Goal: Information Seeking & Learning: Check status

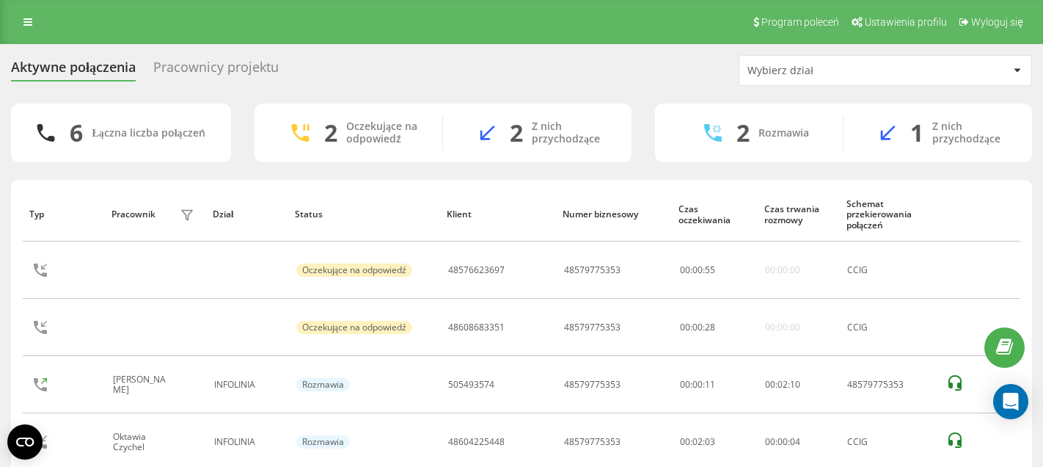
scroll to position [71, 0]
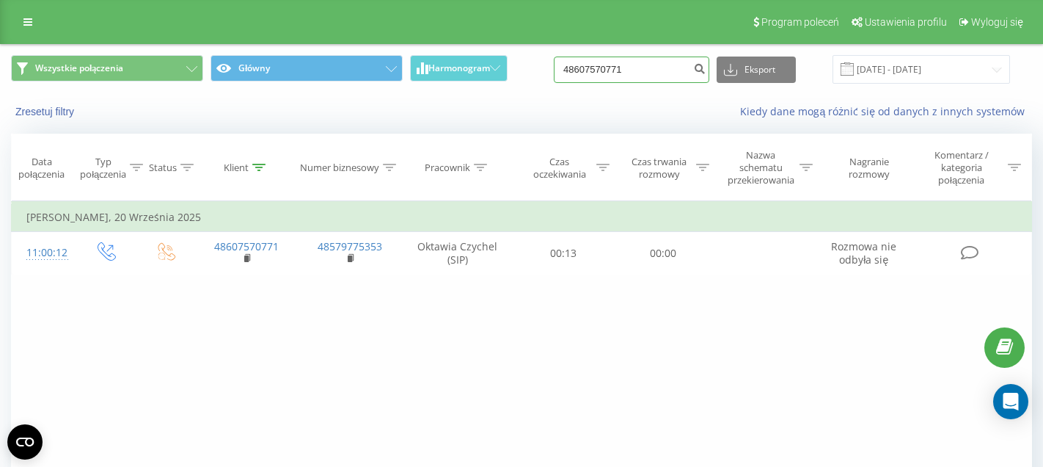
click at [672, 76] on input "48607570771" at bounding box center [632, 69] width 156 height 26
paste input "729058382"
type input "48729058382"
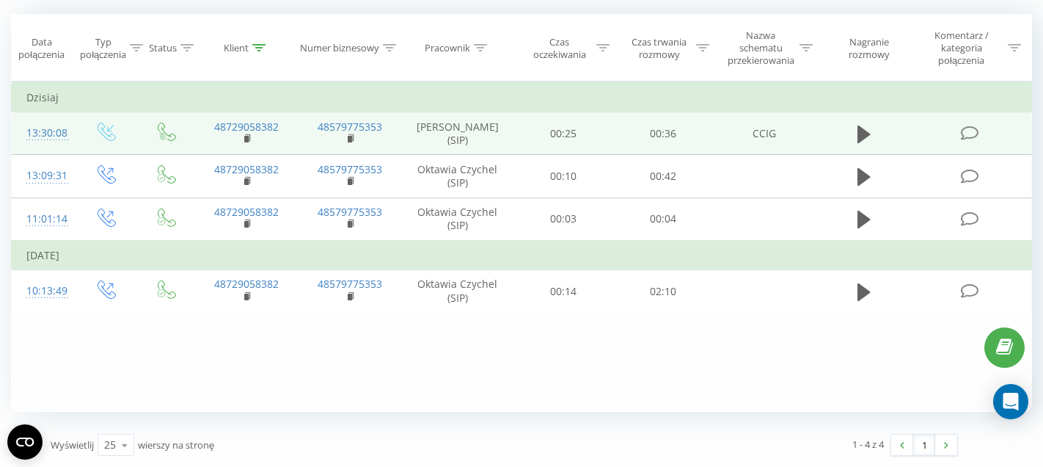
scroll to position [120, 0]
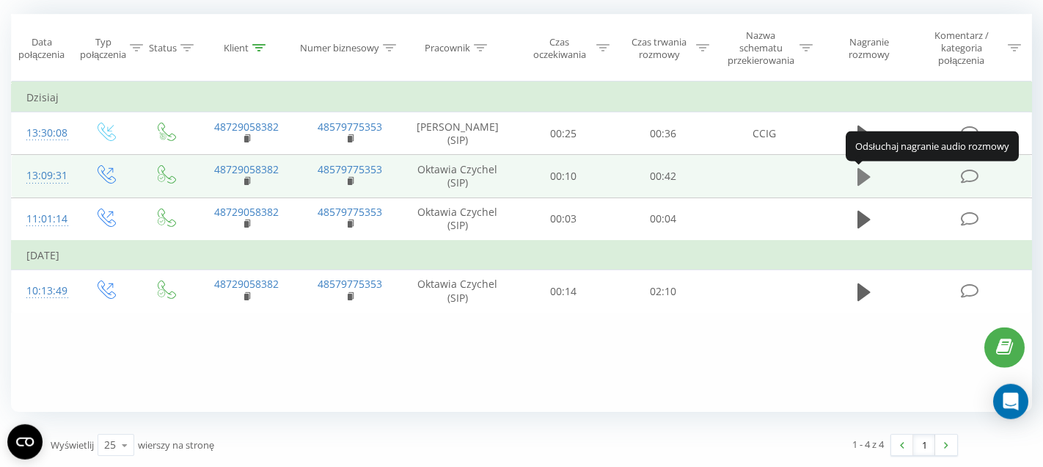
click at [862, 173] on icon at bounding box center [863, 177] width 13 height 18
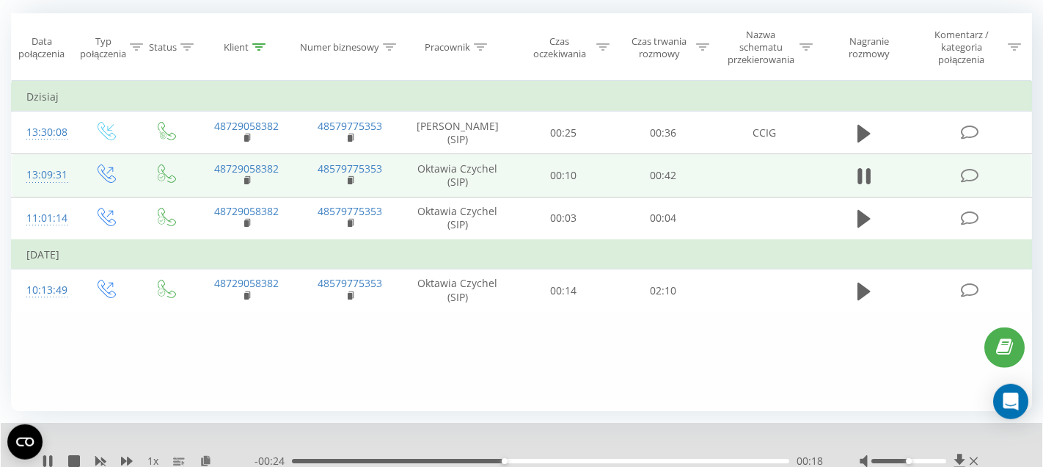
scroll to position [178, 0]
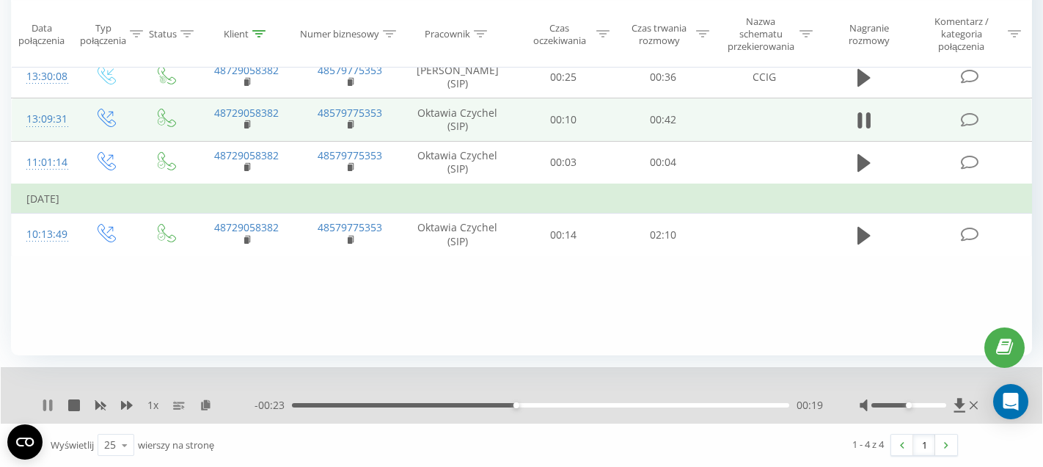
click at [48, 405] on icon at bounding box center [48, 405] width 12 height 12
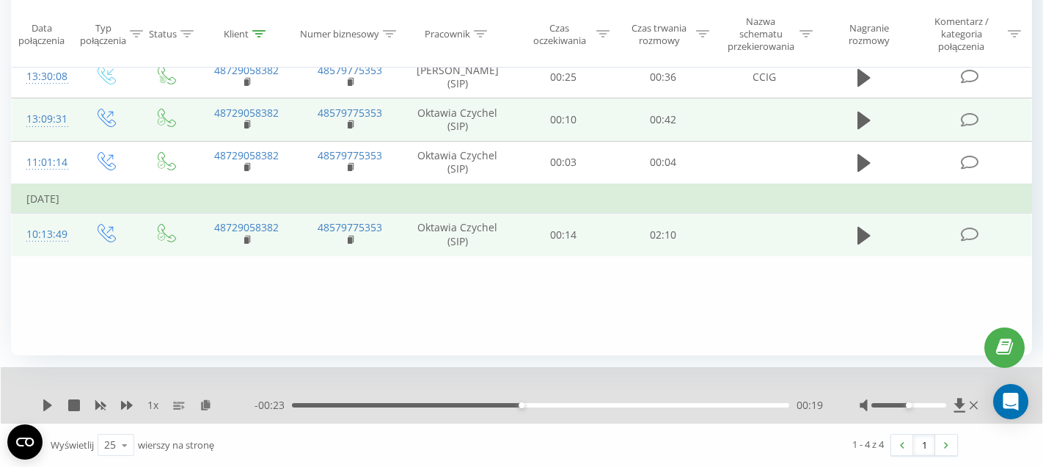
scroll to position [0, 0]
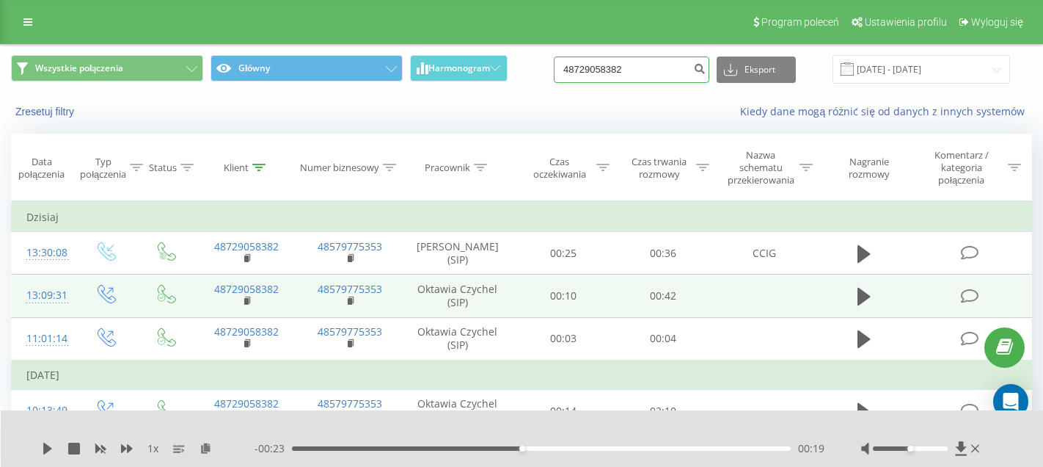
click at [653, 81] on input "48729058382" at bounding box center [632, 69] width 156 height 26
click at [654, 74] on input "48729058382" at bounding box center [632, 69] width 156 height 26
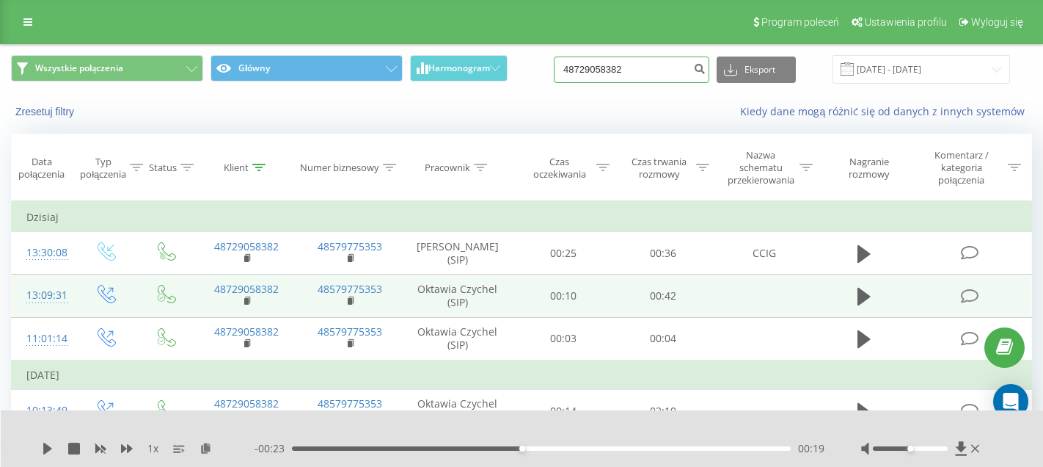
paste input "607286400"
type input "48607286400"
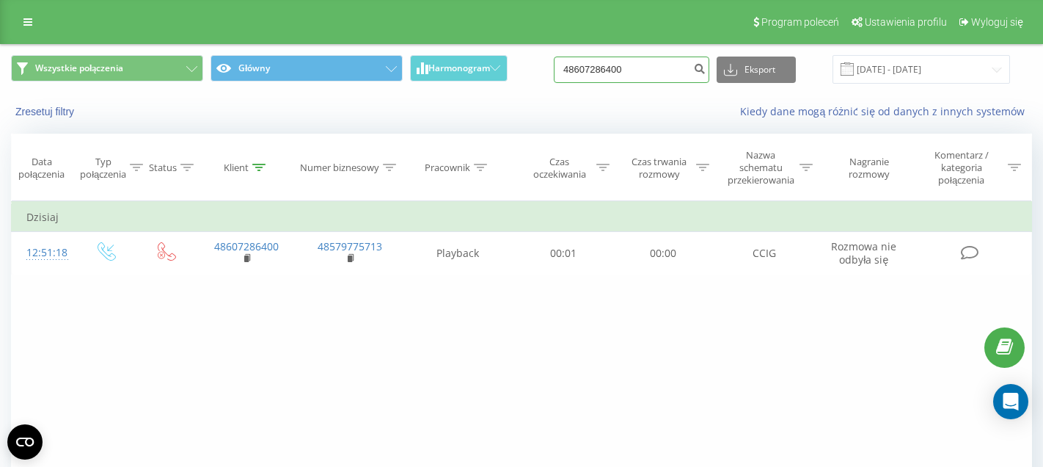
click at [657, 69] on input "48607286400" at bounding box center [632, 69] width 156 height 26
paste input "793615181"
type input "48793615181"
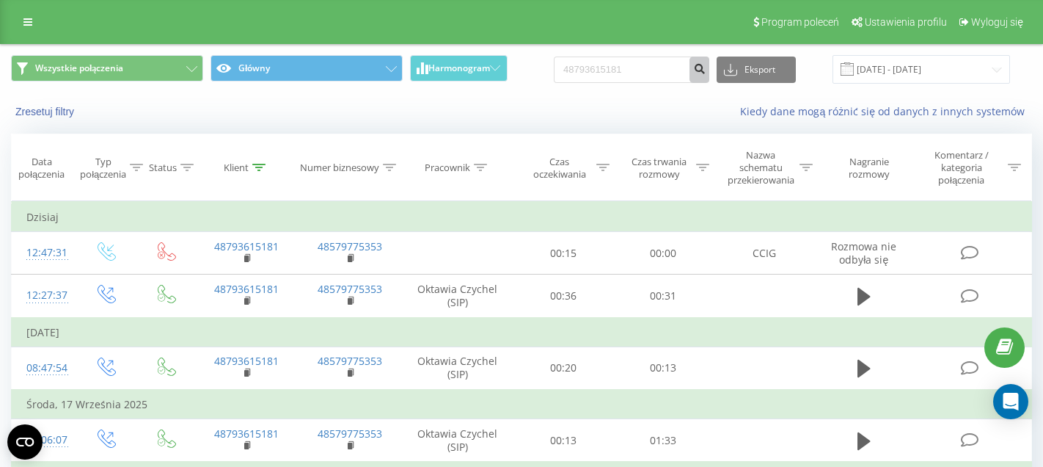
click at [706, 76] on button "submit" at bounding box center [700, 69] width 20 height 26
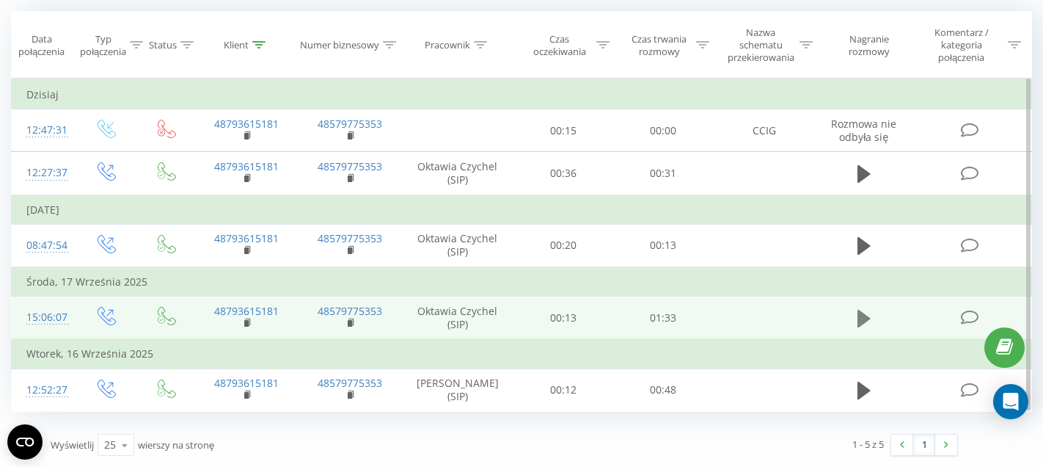
click at [863, 323] on icon at bounding box center [863, 319] width 13 height 18
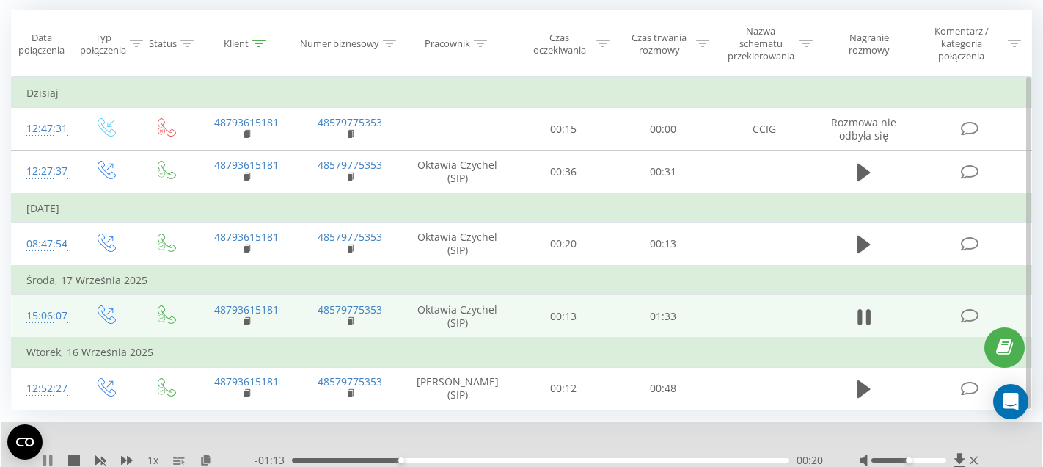
click at [53, 460] on icon at bounding box center [48, 460] width 12 height 12
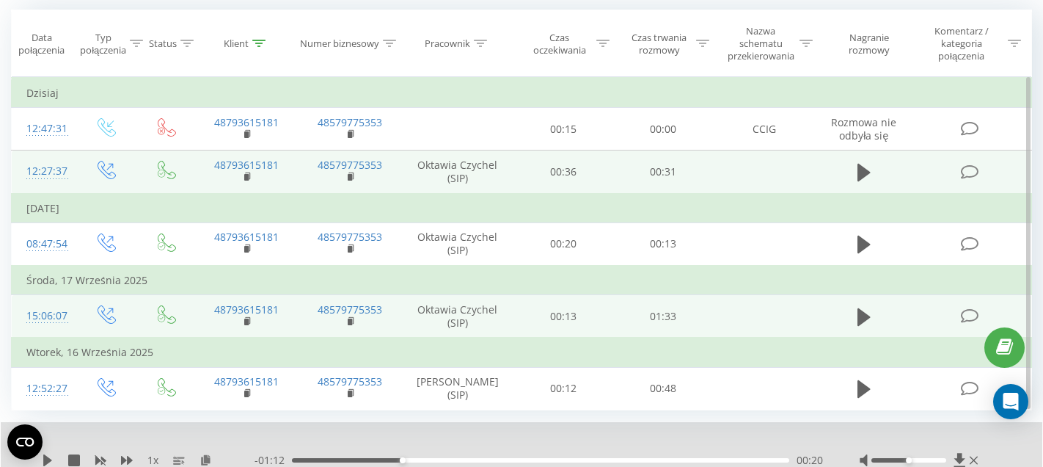
scroll to position [0, 0]
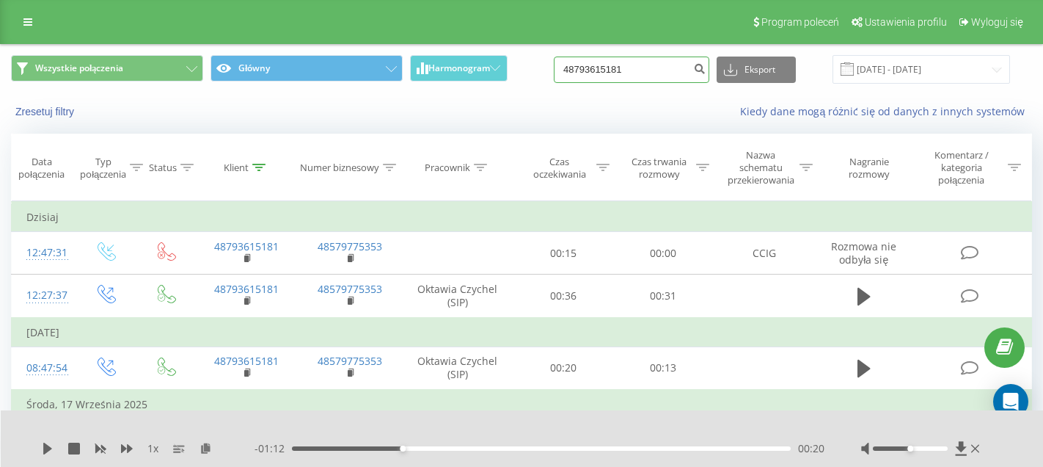
click at [667, 63] on input "48793615181" at bounding box center [632, 69] width 156 height 26
paste input "509099504"
type input "48509099504"
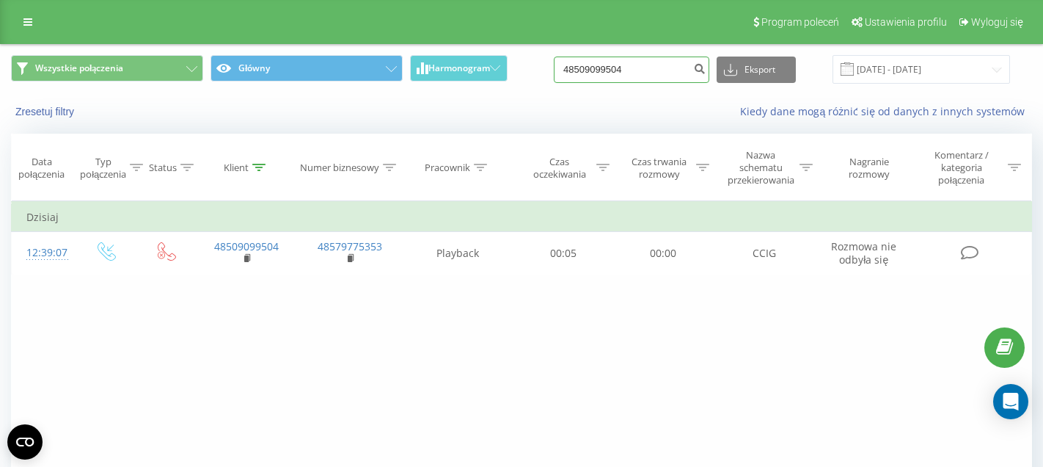
click at [665, 59] on input "48509099504" at bounding box center [632, 69] width 156 height 26
paste input "2262668"
type input "48502262668"
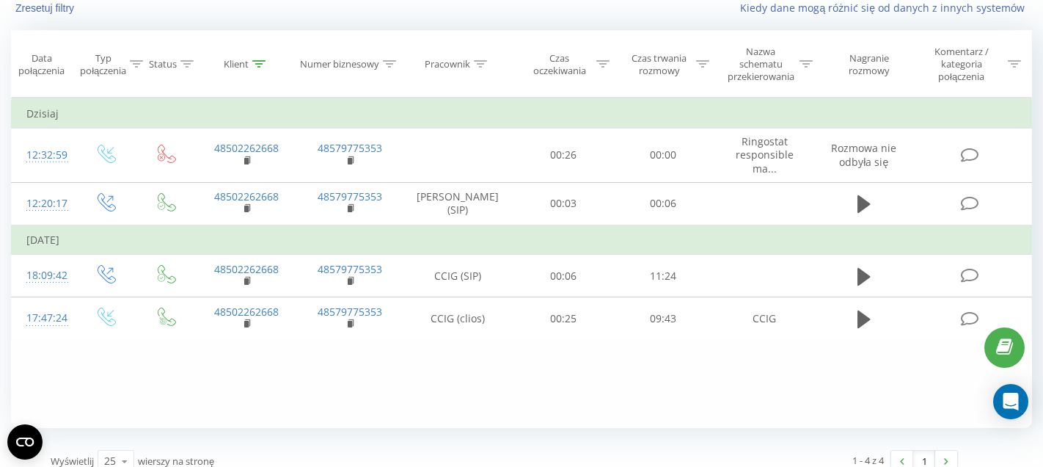
scroll to position [122, 0]
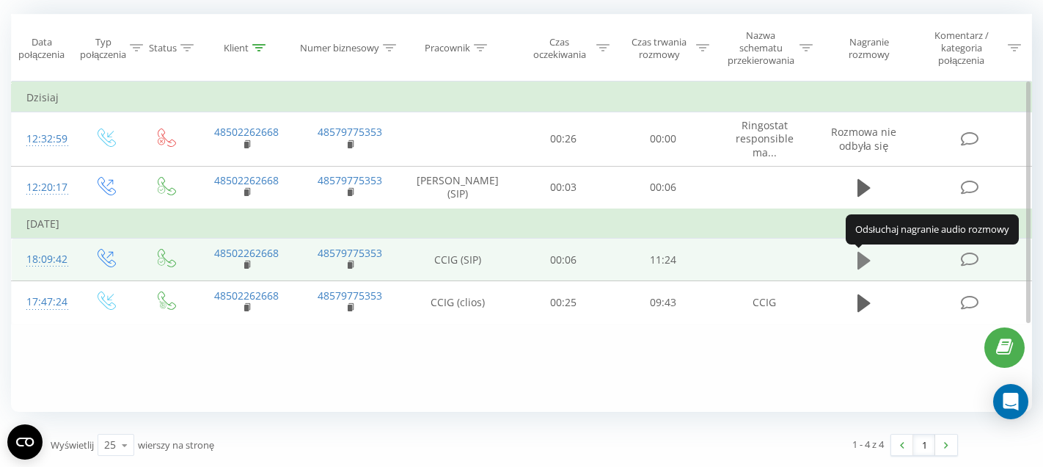
click at [864, 264] on icon at bounding box center [863, 261] width 13 height 18
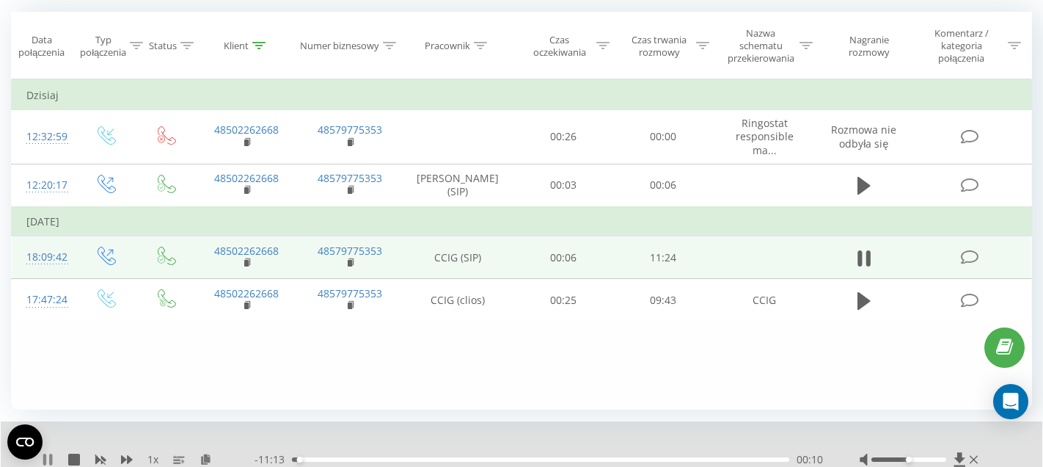
click at [54, 459] on icon at bounding box center [48, 459] width 12 height 12
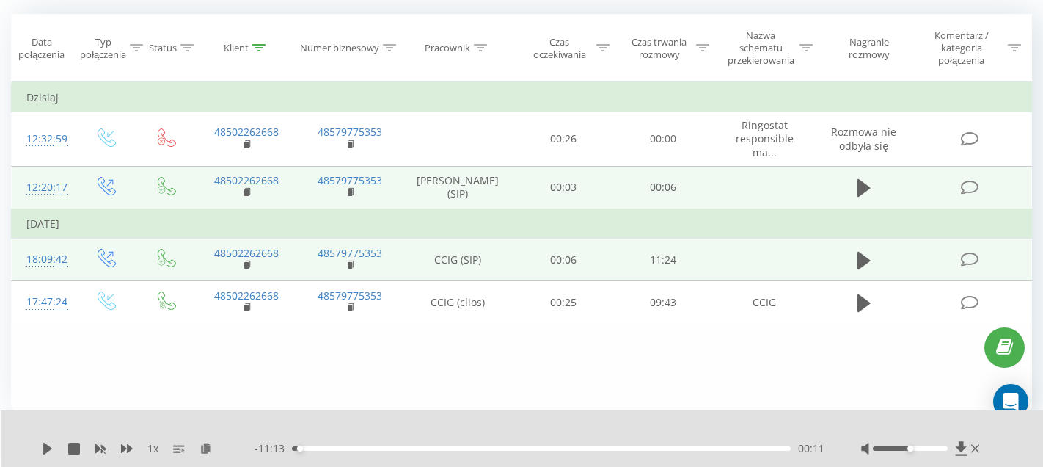
scroll to position [0, 0]
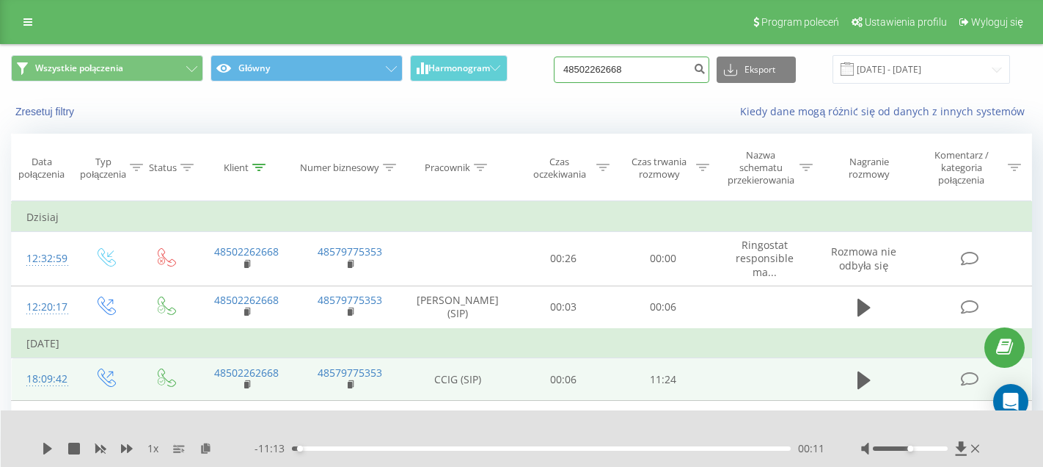
click at [655, 73] on input "48502262668" at bounding box center [632, 69] width 156 height 26
paste input "60422544"
type input "48604225448"
